Goal: Information Seeking & Learning: Learn about a topic

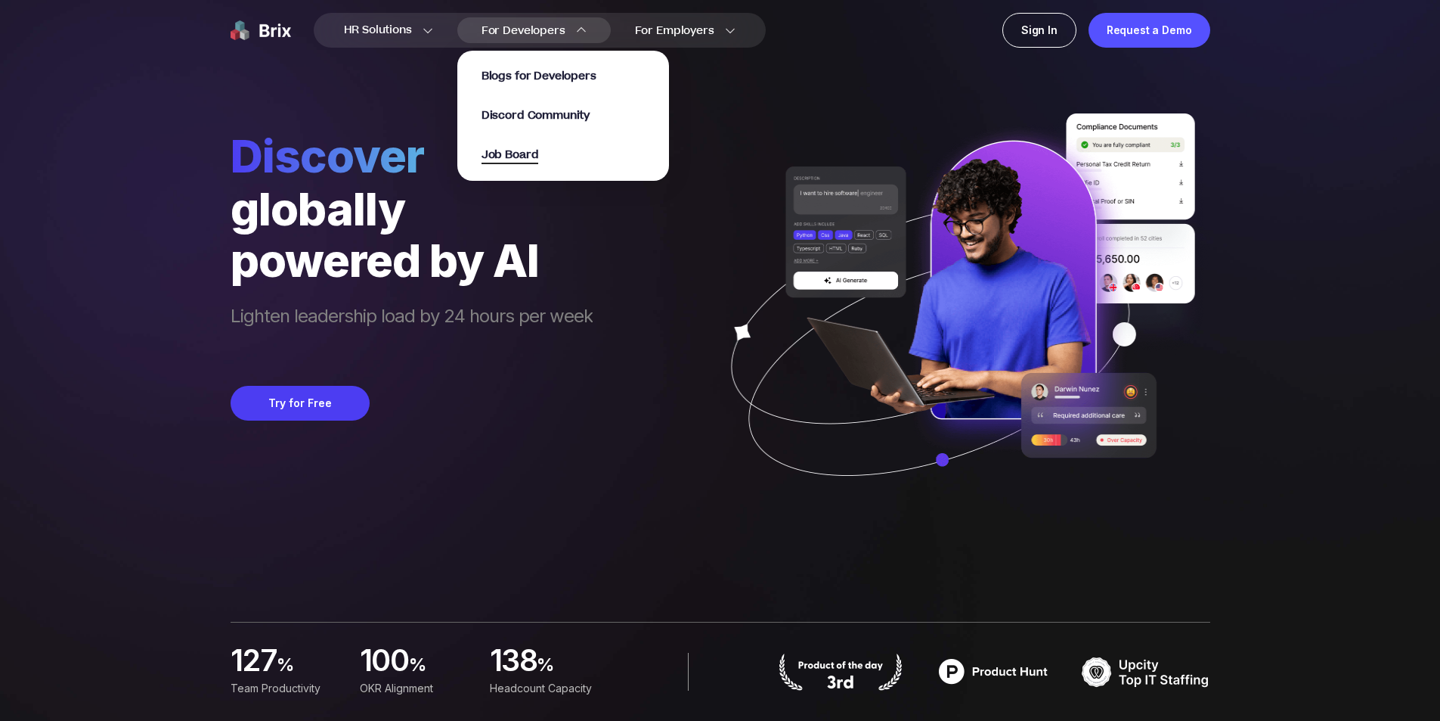
click at [525, 153] on span "Job Board" at bounding box center [510, 155] width 57 height 17
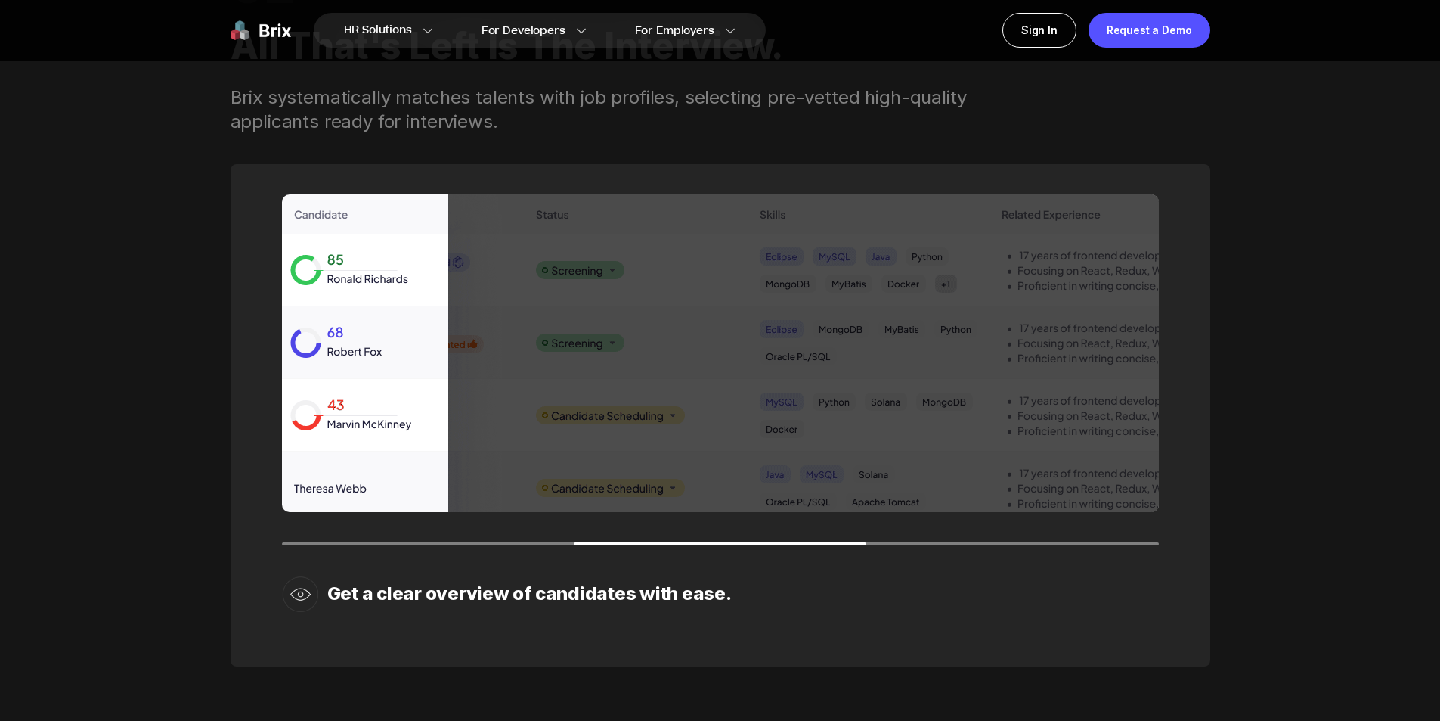
scroll to position [2193, 0]
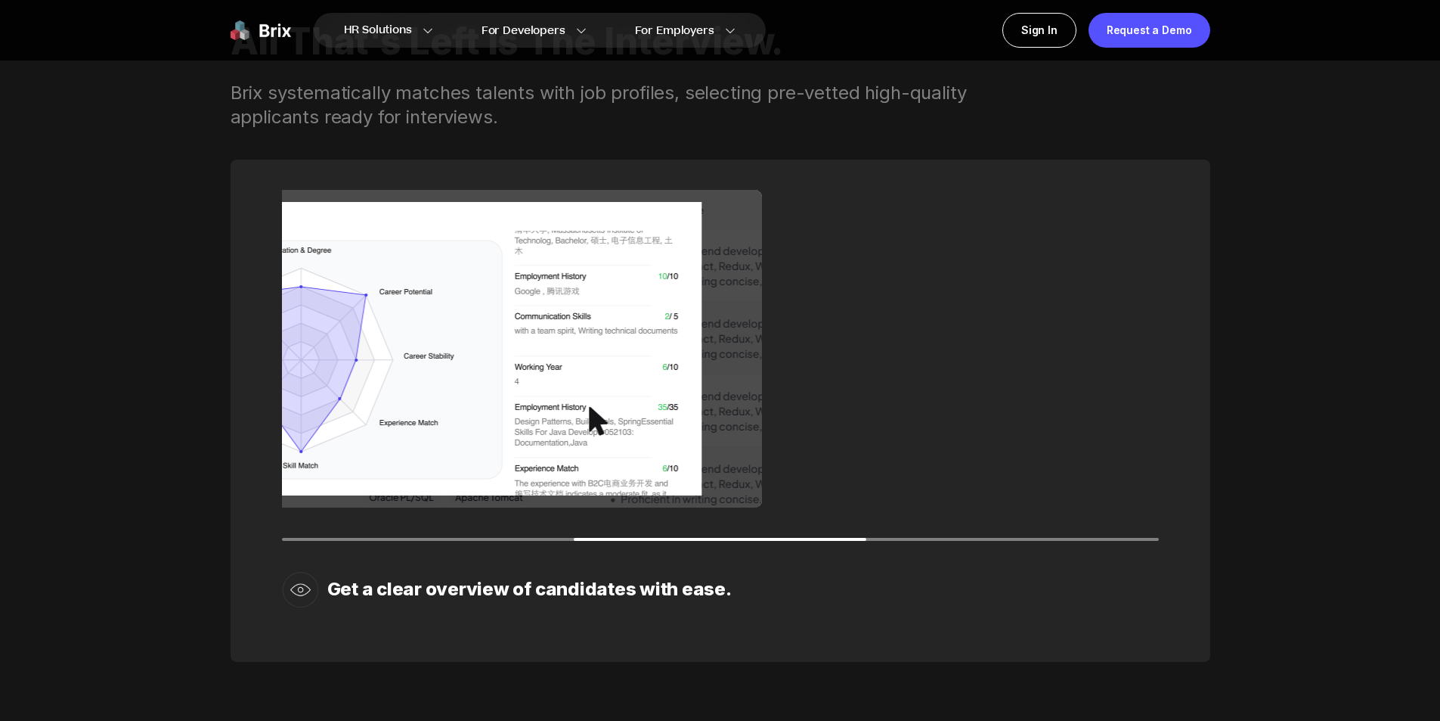
drag, startPoint x: 582, startPoint y: 442, endPoint x: 419, endPoint y: 451, distance: 163.6
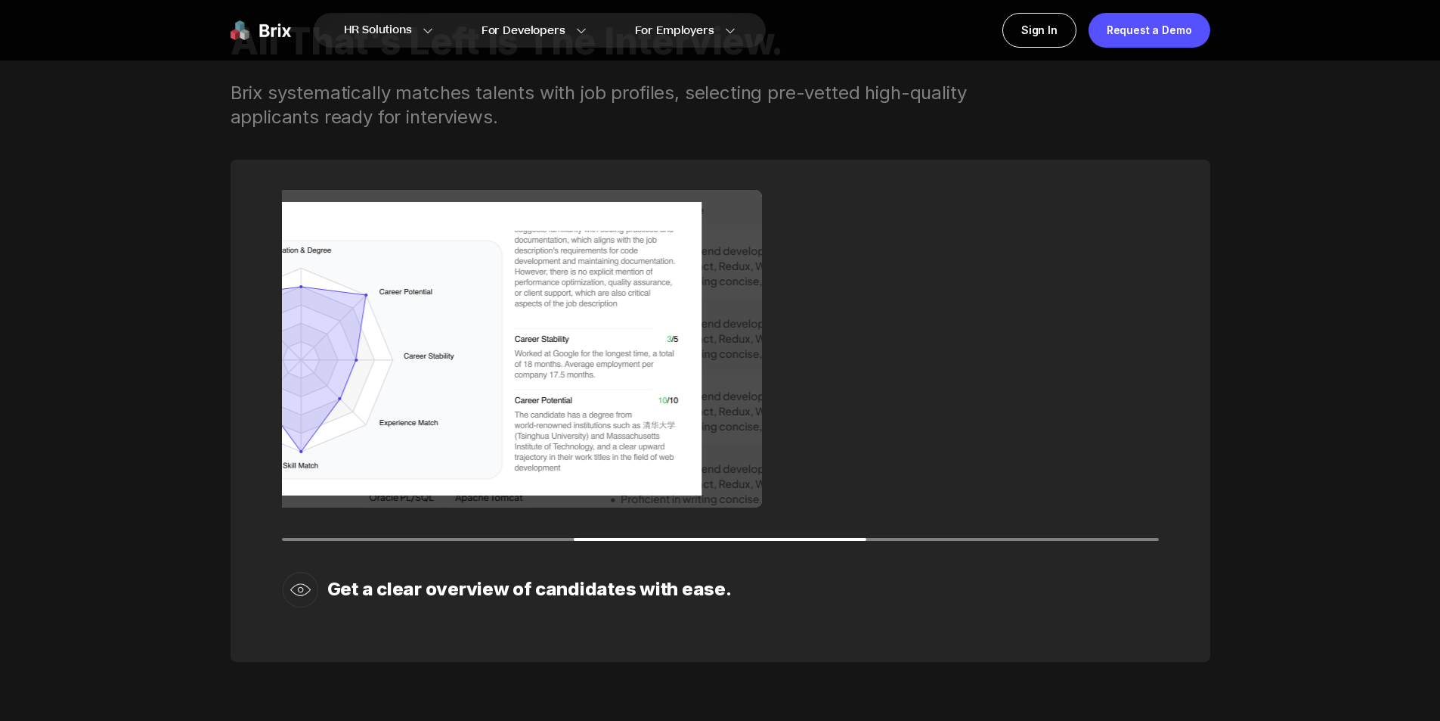
click at [419, 451] on img at bounding box center [323, 349] width 877 height 318
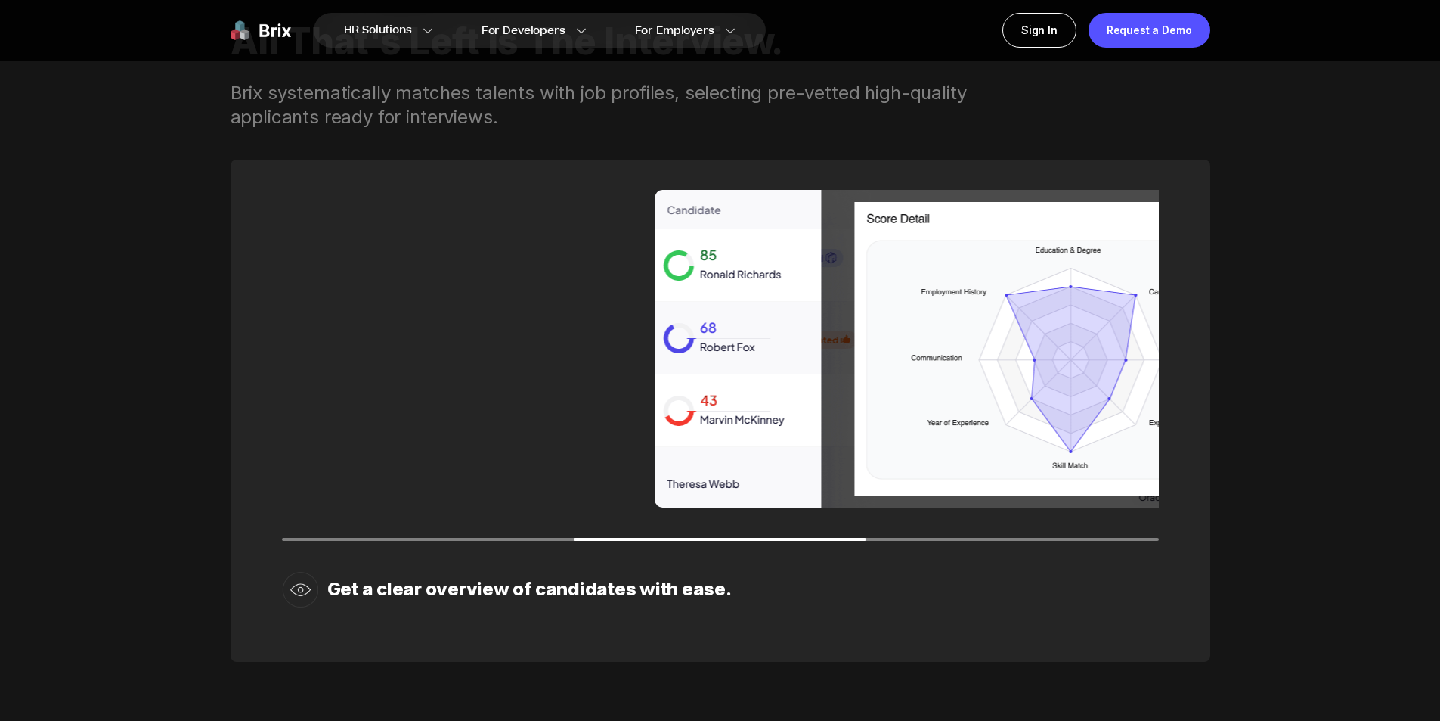
drag, startPoint x: 706, startPoint y: 454, endPoint x: 1298, endPoint y: 446, distance: 592.0
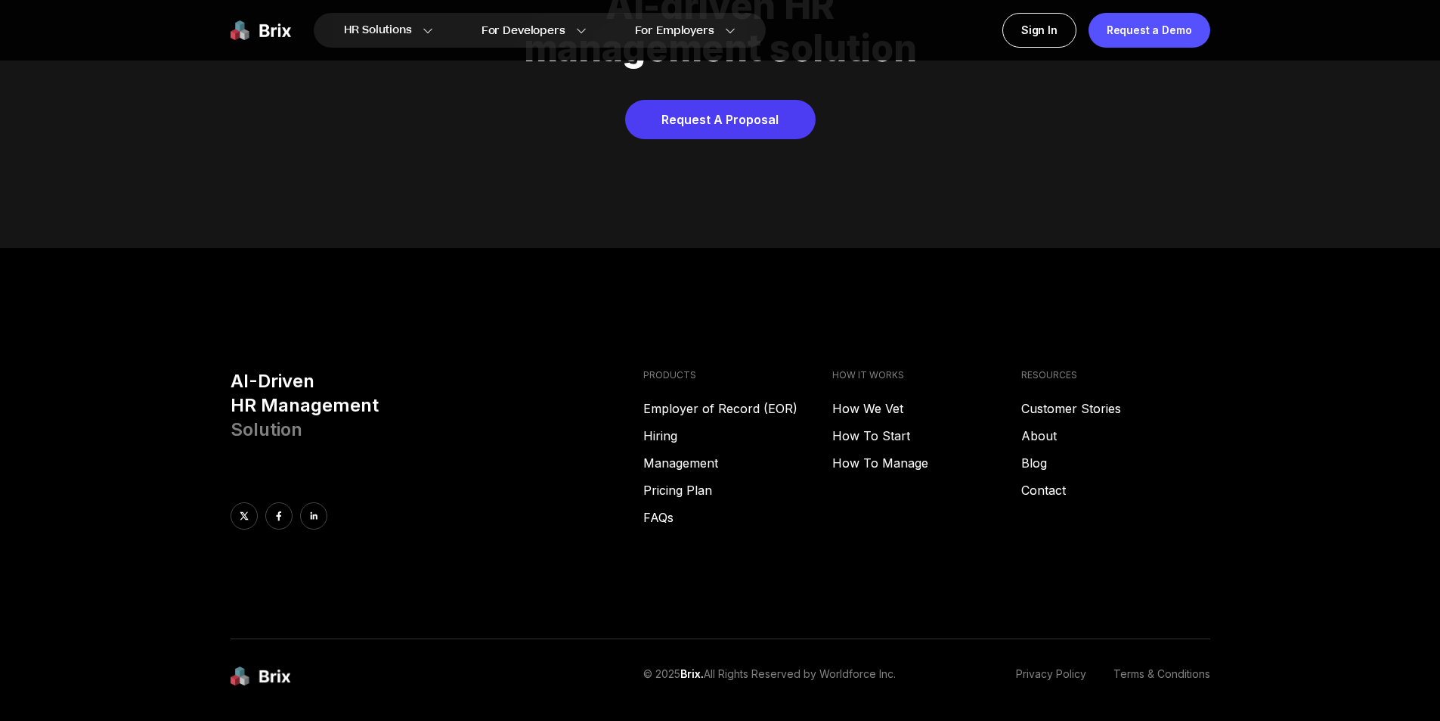
scroll to position [7725, 0]
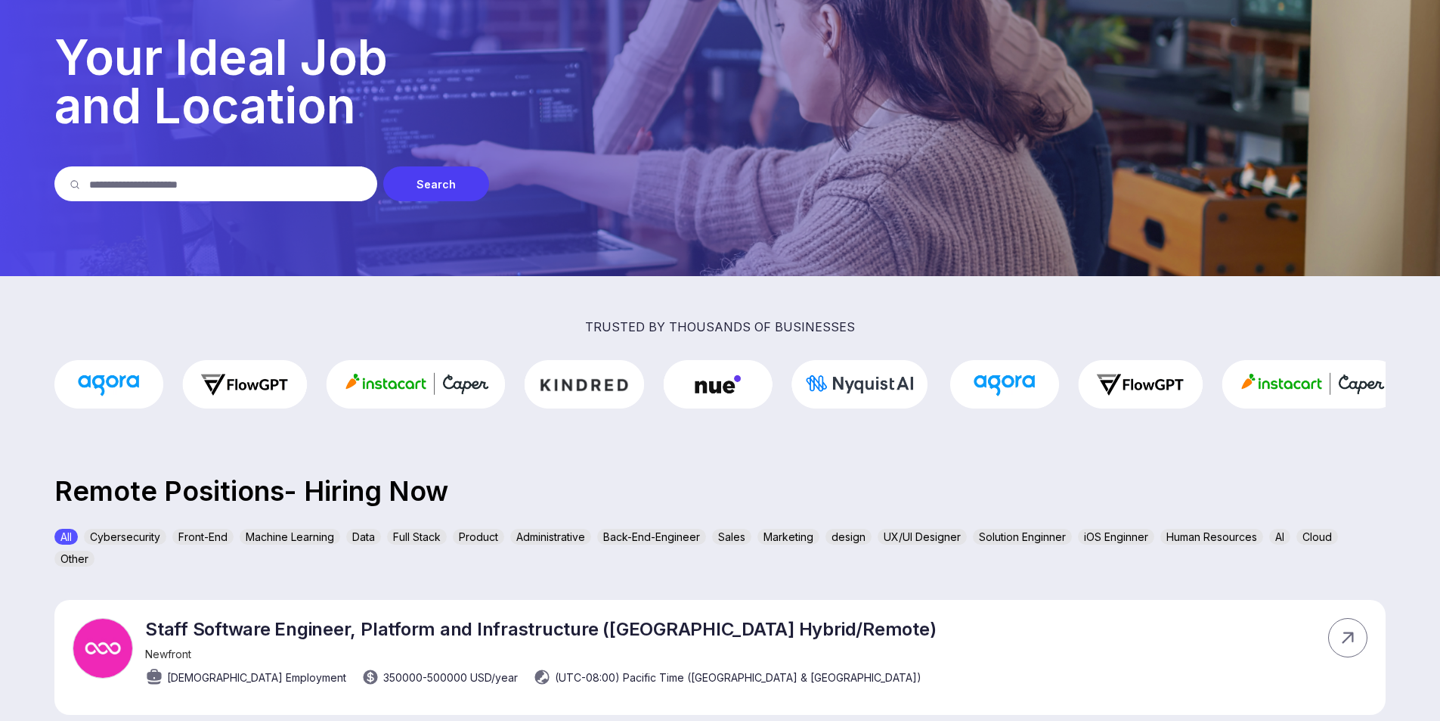
scroll to position [227, 0]
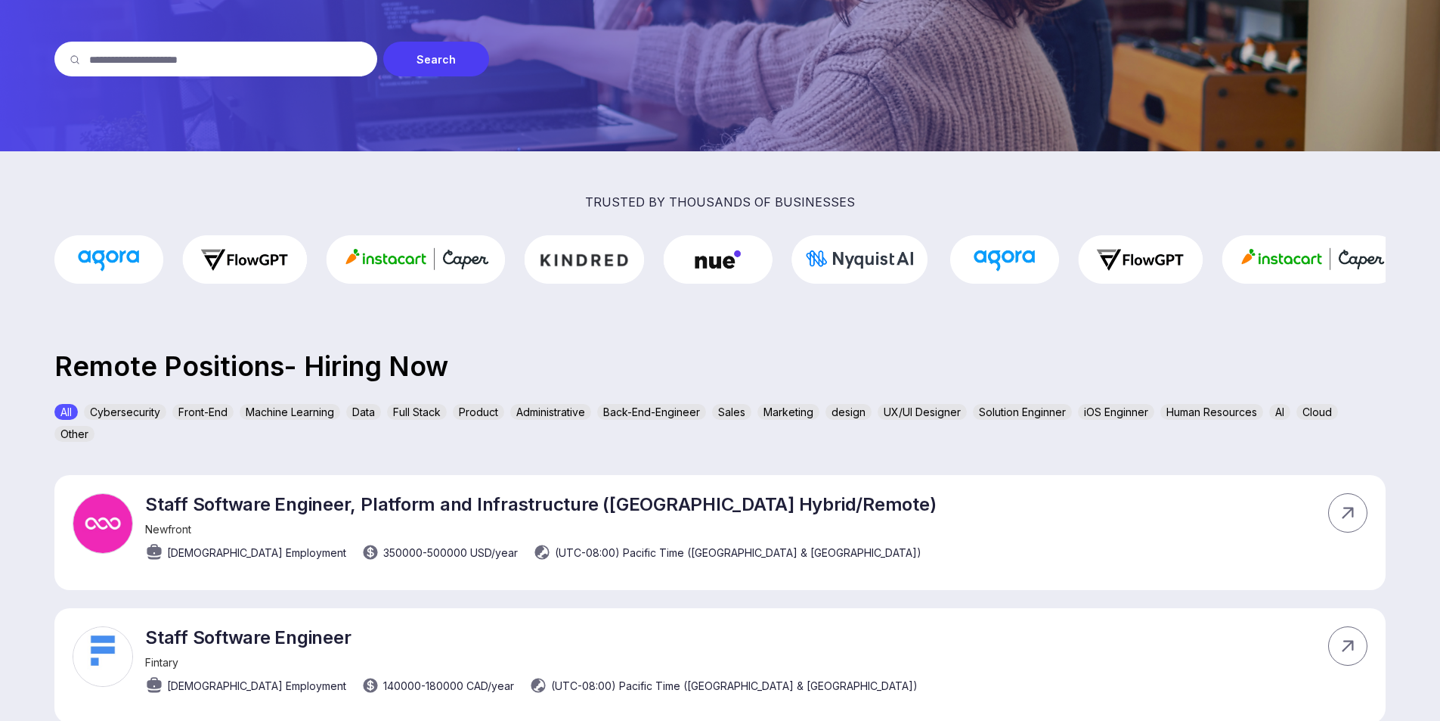
click at [414, 414] on div "Full Stack" at bounding box center [417, 412] width 60 height 16
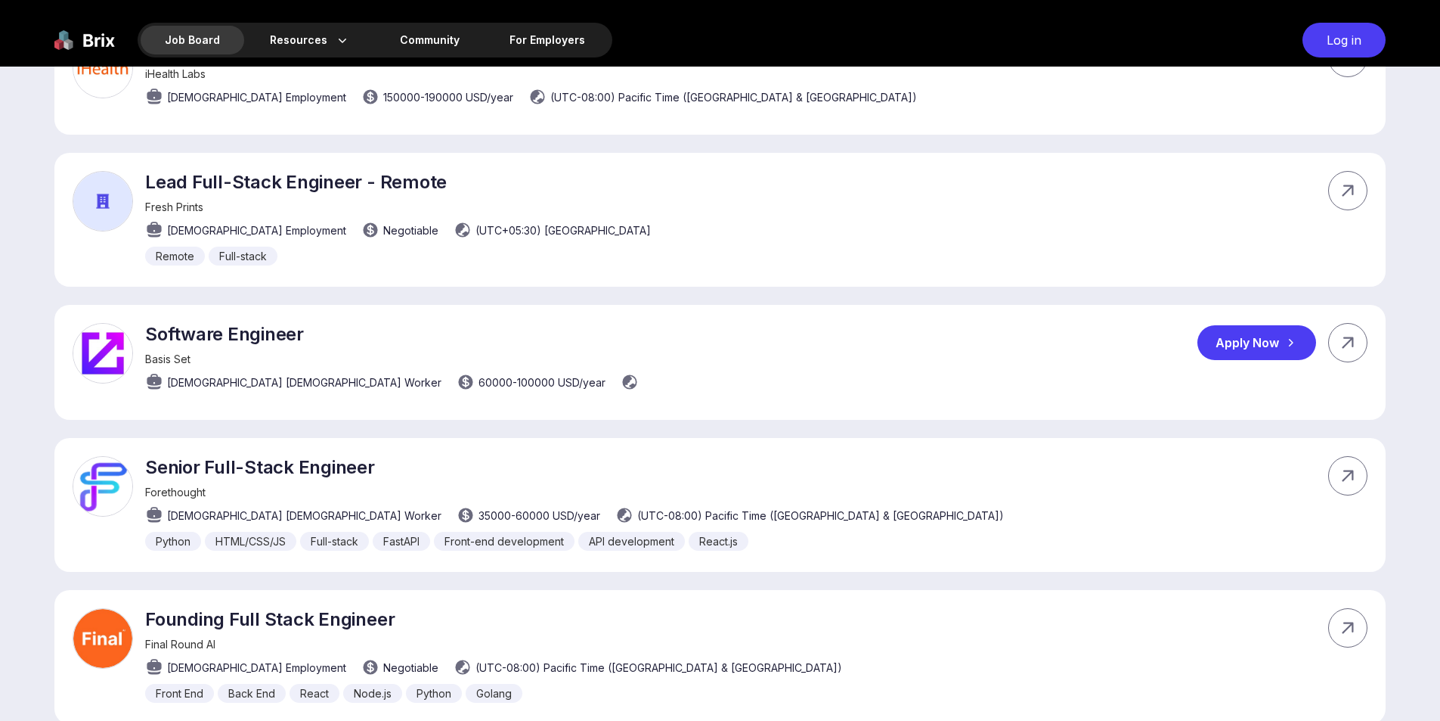
scroll to position [1058, 0]
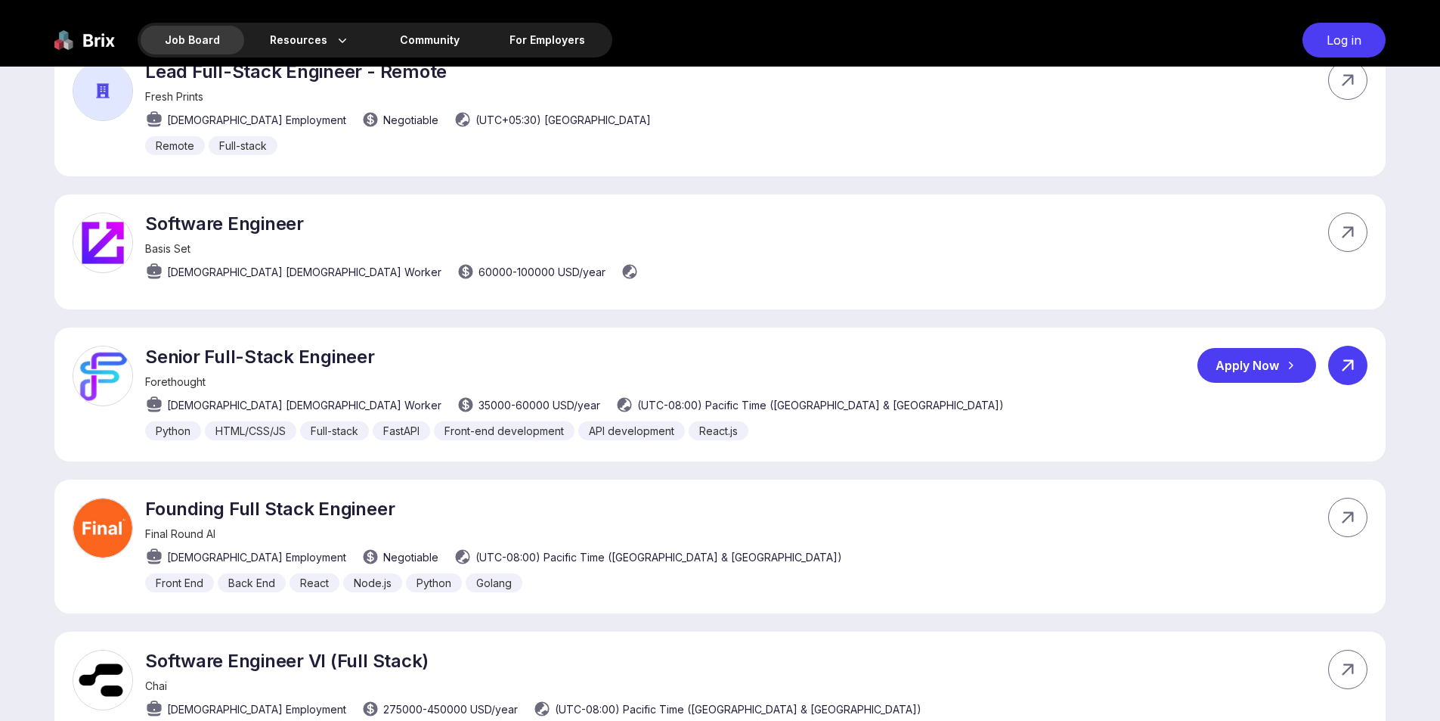
click at [1340, 360] on icon at bounding box center [1348, 365] width 23 height 23
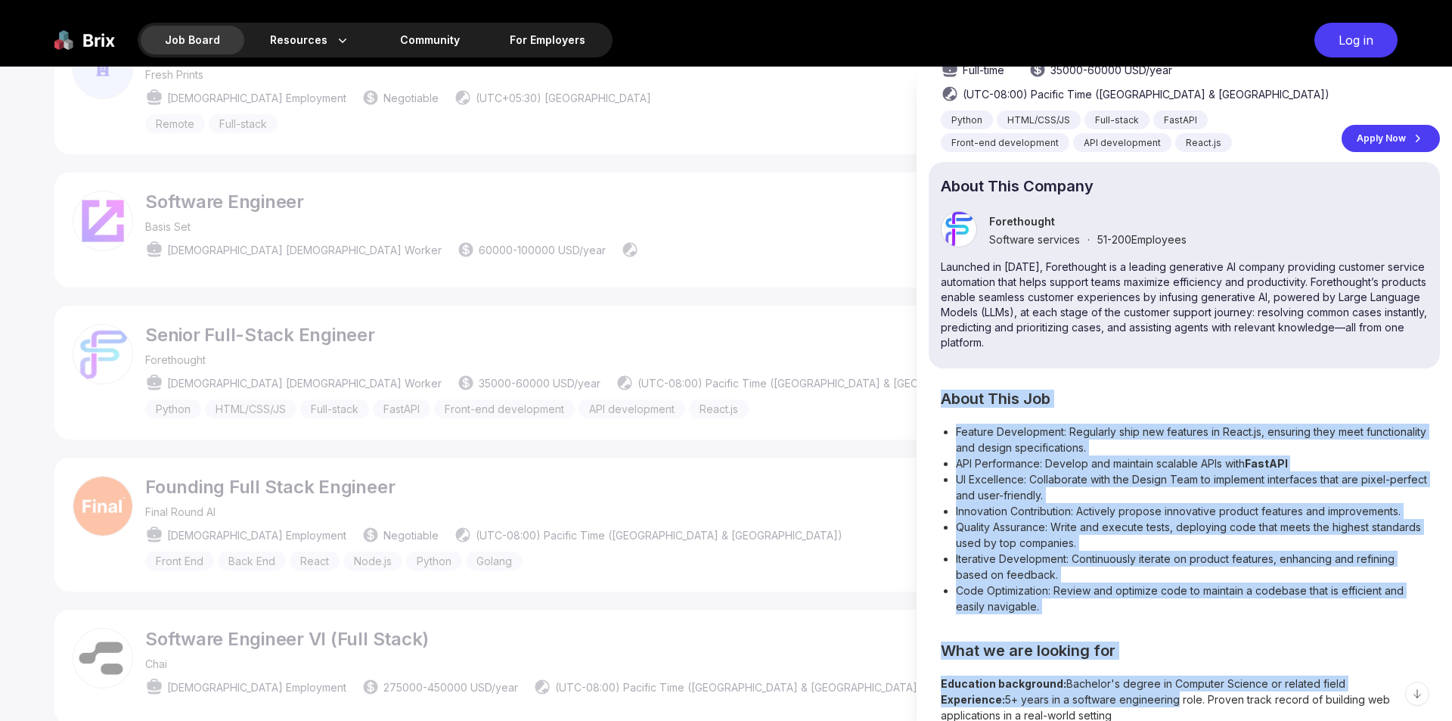
scroll to position [190, 0]
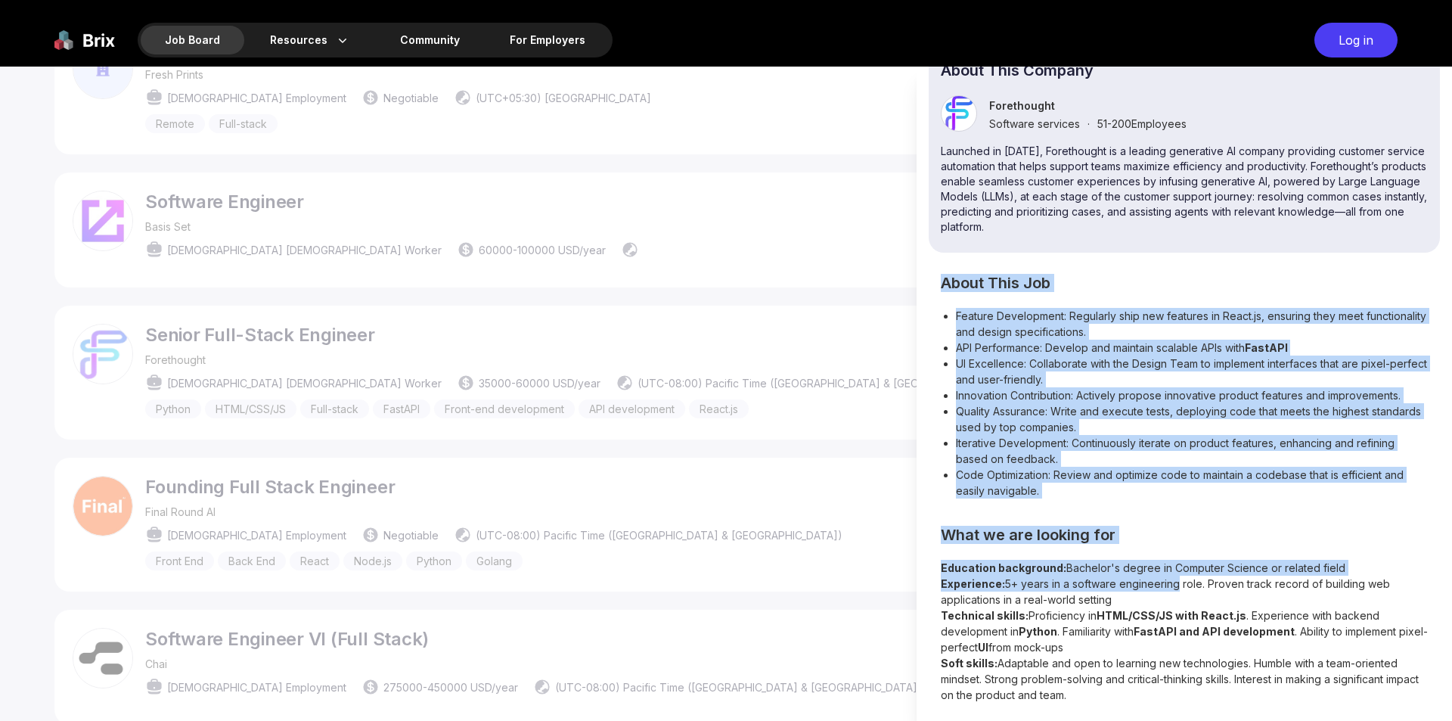
drag, startPoint x: 944, startPoint y: 468, endPoint x: 1118, endPoint y: 693, distance: 284.0
click at [1118, 693] on div "About This Job Feature Development: Regularly ship new features in React.js, en…" at bounding box center [1183, 490] width 511 height 426
copy div "About This Job Feature Development: Regularly ship new features in React.js, en…"
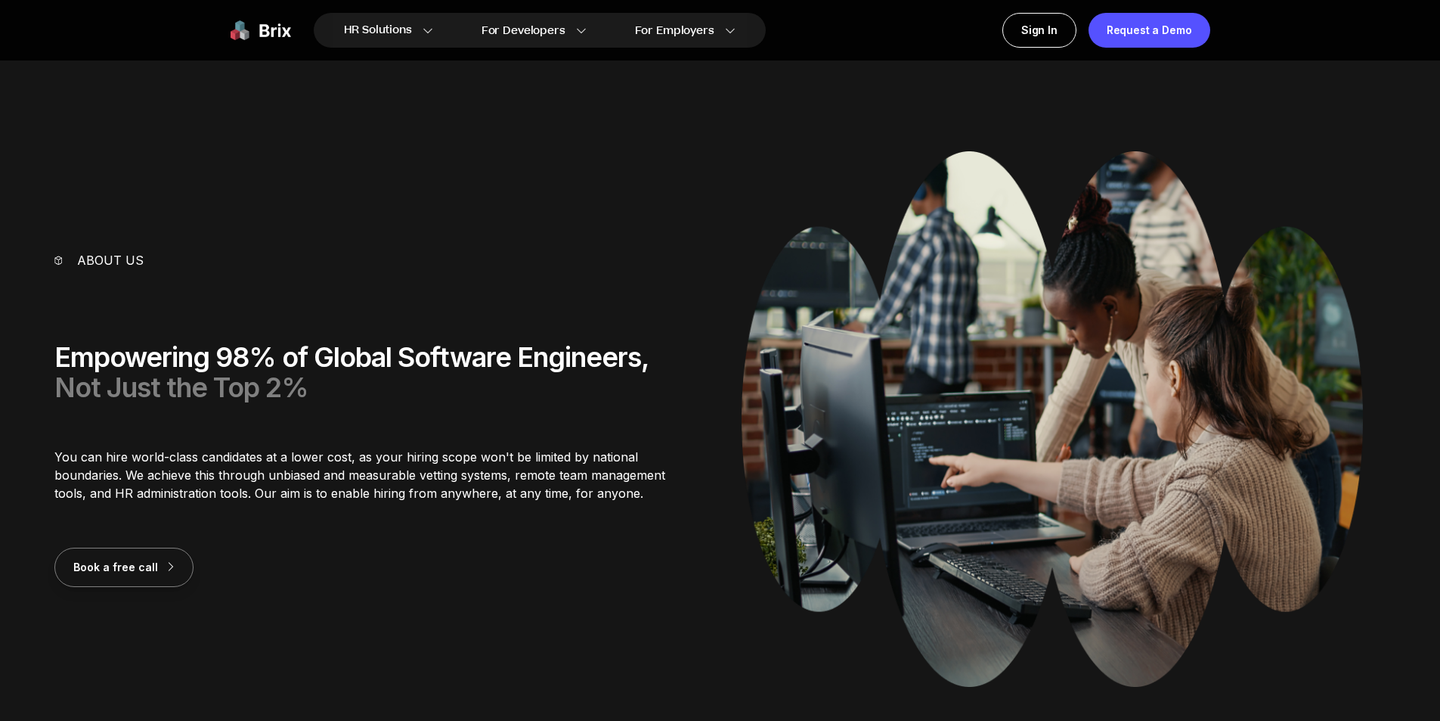
click at [379, 230] on div "About us Empowering 98% of Global Software Engineers, Not Just the Top 2% You c…" at bounding box center [719, 418] width 1331 height 535
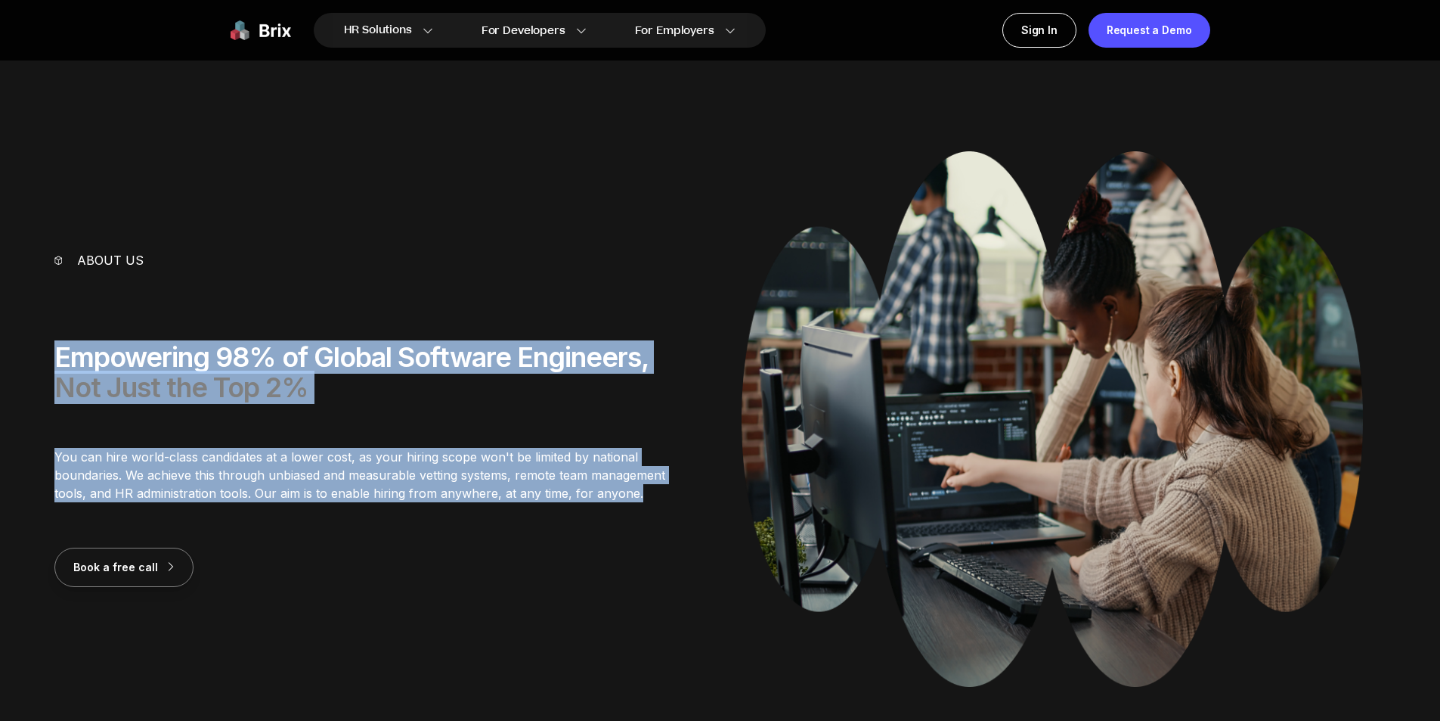
drag, startPoint x: 227, startPoint y: 394, endPoint x: 612, endPoint y: 499, distance: 398.9
click at [612, 499] on section "About us Empowering 98% of Global Software Engineers, Not Just the Top 2% You c…" at bounding box center [720, 427] width 1440 height 553
copy div "Empowering 98% of Global Software Engineers, Not Just the Top 2% You can hire w…"
click at [225, 391] on span "Not Just the Top 2%" at bounding box center [181, 386] width 254 height 33
